Goal: Find specific page/section: Find specific page/section

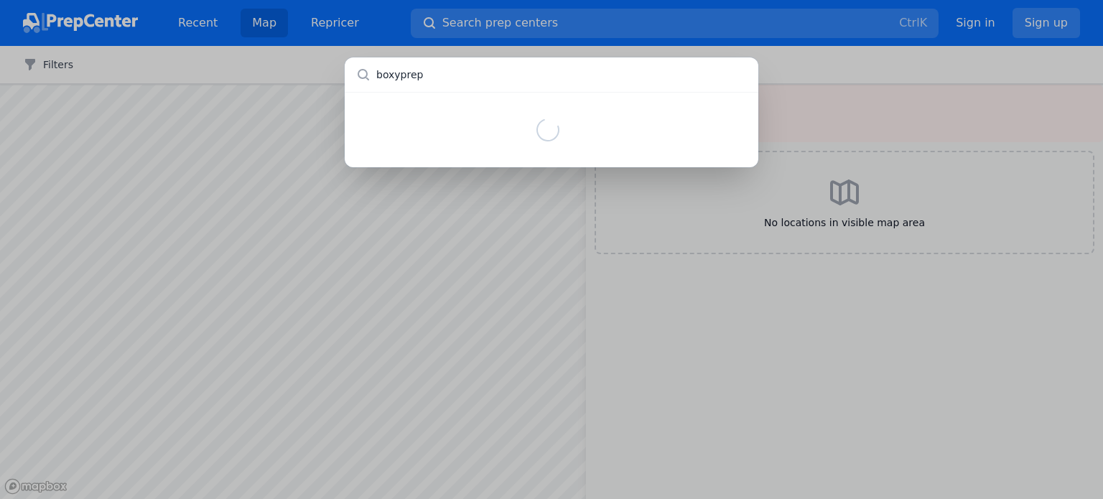
type input "boxyprep"
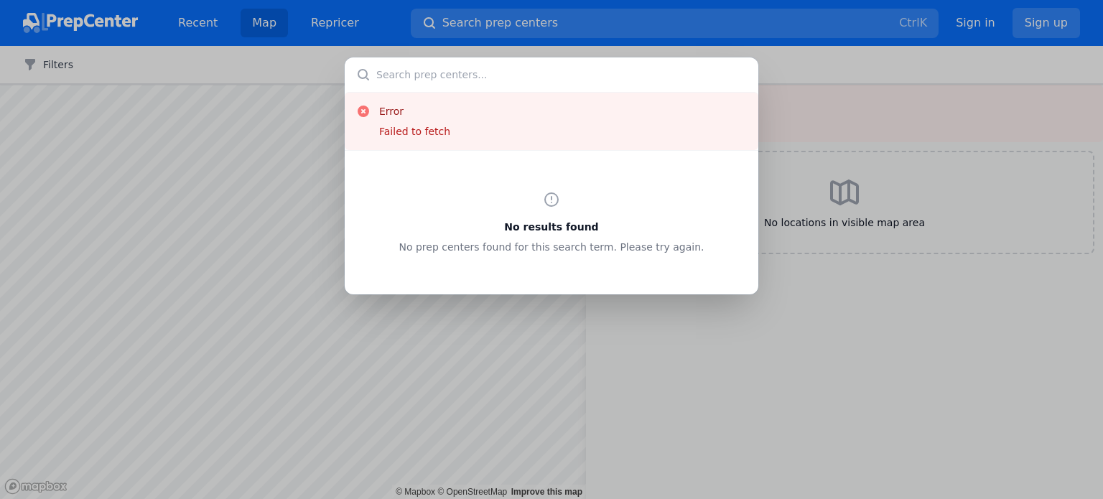
click at [793, 243] on div "Error Failed to fetch No results found No prep centers found for this search te…" at bounding box center [551, 249] width 1103 height 499
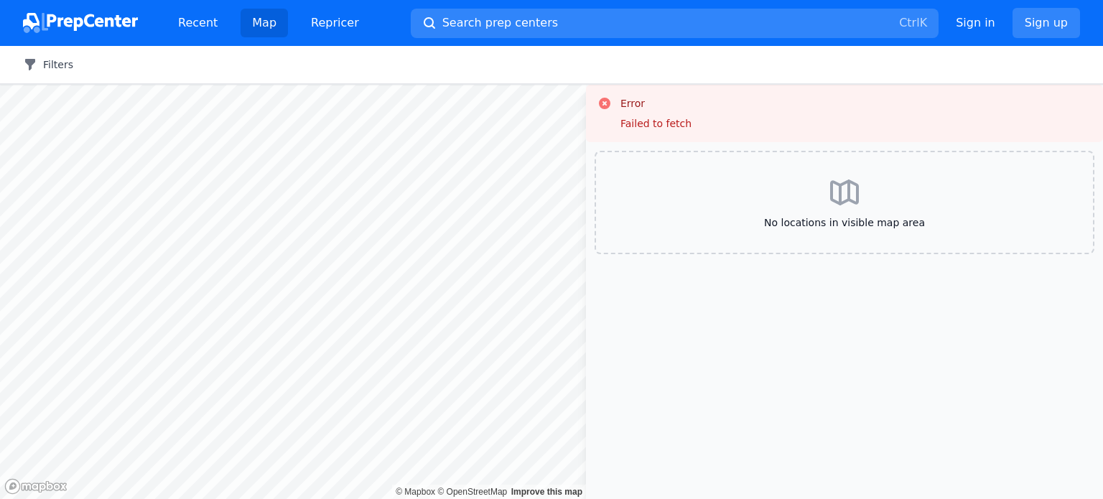
click at [41, 64] on button "Filters" at bounding box center [48, 64] width 50 height 14
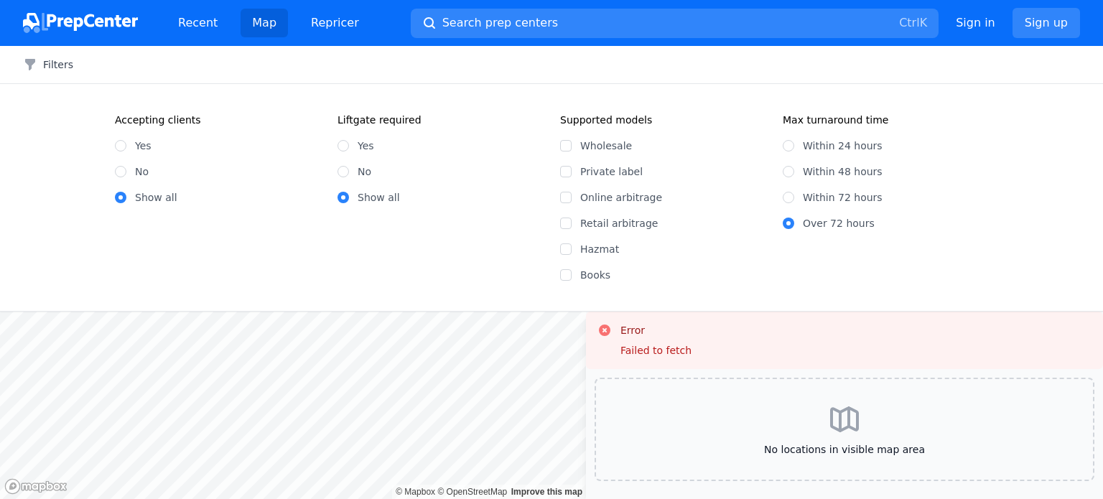
click at [136, 144] on label "Yes" at bounding box center [143, 146] width 17 height 14
click at [126, 144] on input "Yes" at bounding box center [120, 145] width 11 height 11
radio input "true"
click at [565, 149] on input "Wholesale" at bounding box center [565, 145] width 11 height 11
checkbox input "true"
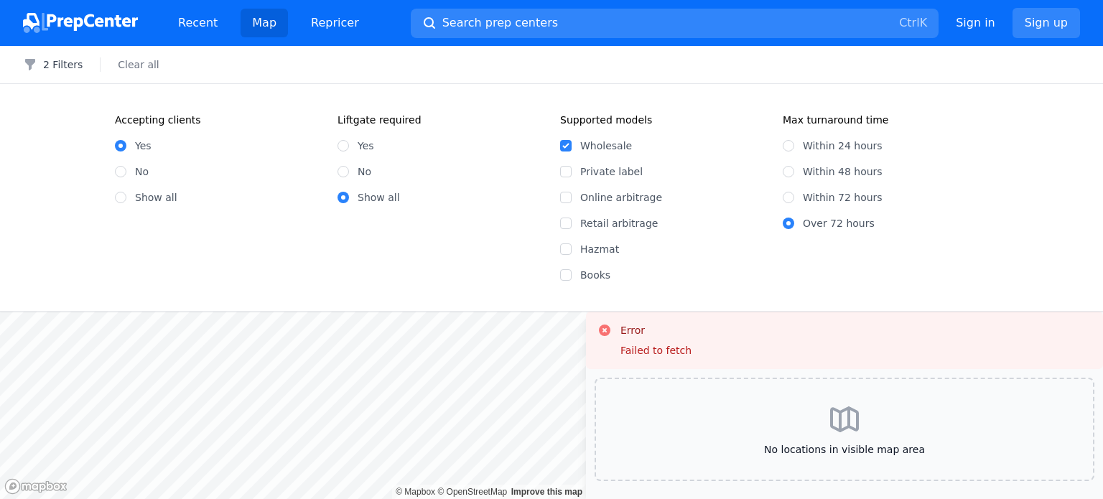
click at [950, 395] on div "No locations in visible map area" at bounding box center [845, 429] width 500 height 103
click at [69, 64] on button "2 Filters" at bounding box center [53, 64] width 60 height 14
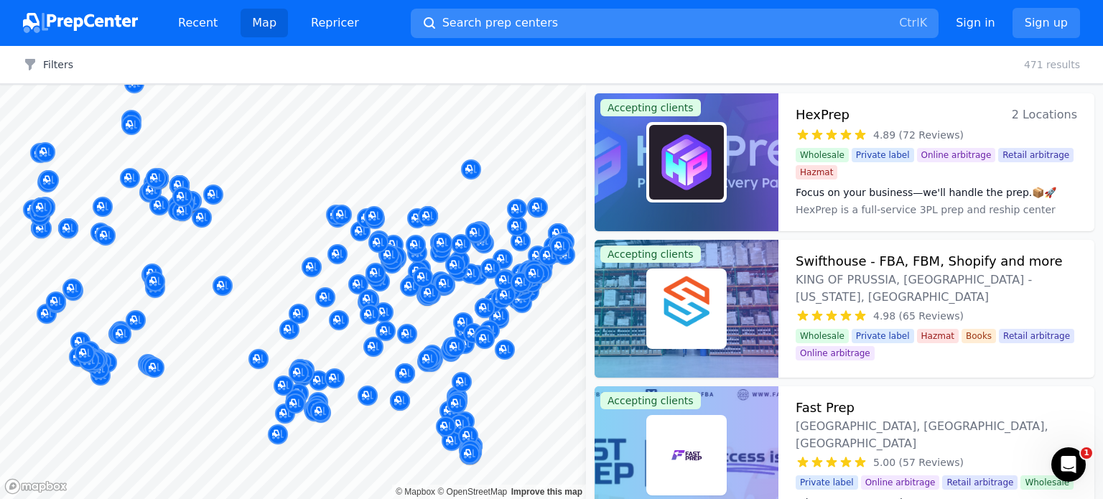
click at [644, 24] on button "Search prep centers Ctrl K" at bounding box center [675, 23] width 528 height 29
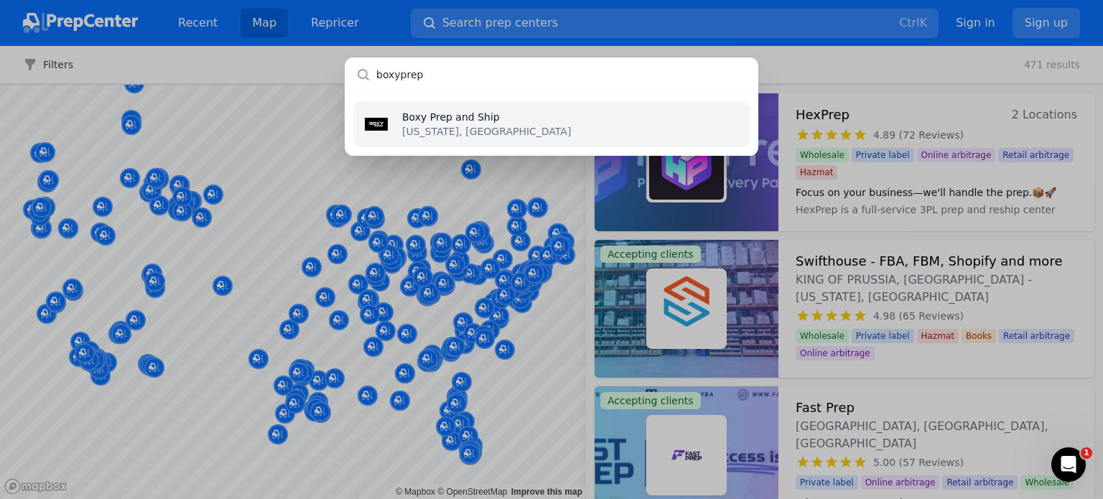
type input "boxyprep"
click at [434, 126] on p "[US_STATE], [GEOGRAPHIC_DATA]" at bounding box center [486, 131] width 169 height 14
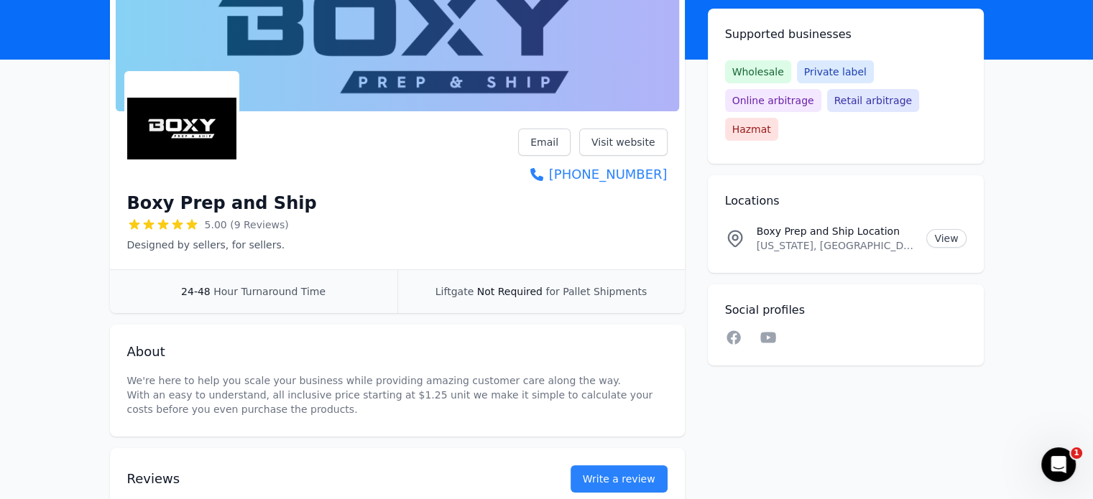
scroll to position [144, 0]
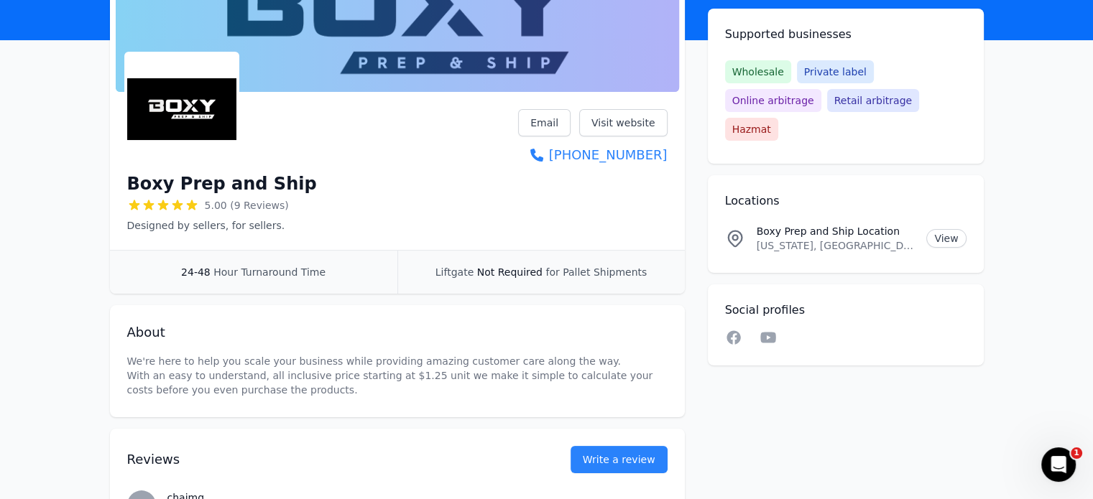
drag, startPoint x: 615, startPoint y: 121, endPoint x: 32, endPoint y: 226, distance: 592.5
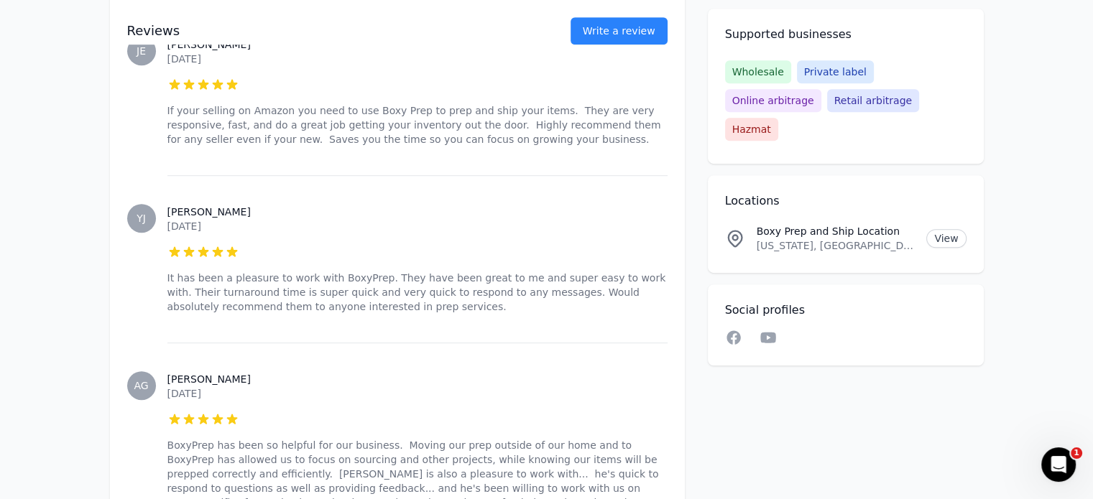
scroll to position [862, 0]
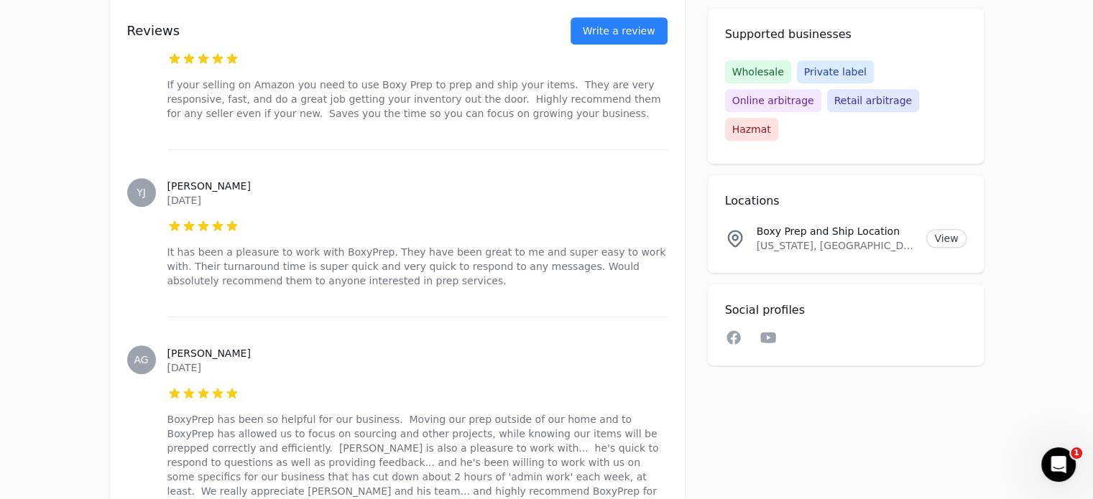
click at [70, 351] on main "Accepting clients Claim business Boxy Prep and Ship 5.00 (9 Reviews) Designed b…" at bounding box center [546, 400] width 1093 height 2341
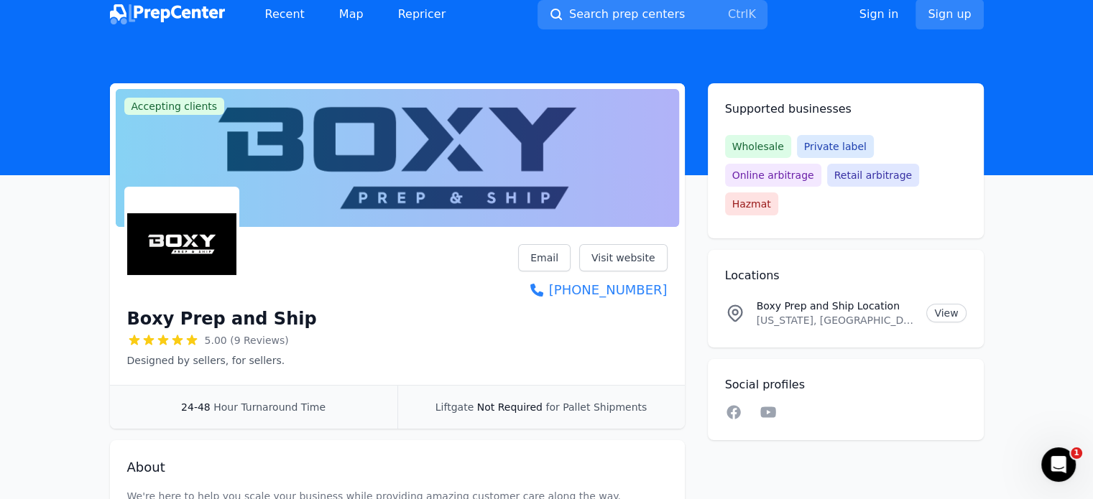
scroll to position [0, 0]
